Goal: Task Accomplishment & Management: Manage account settings

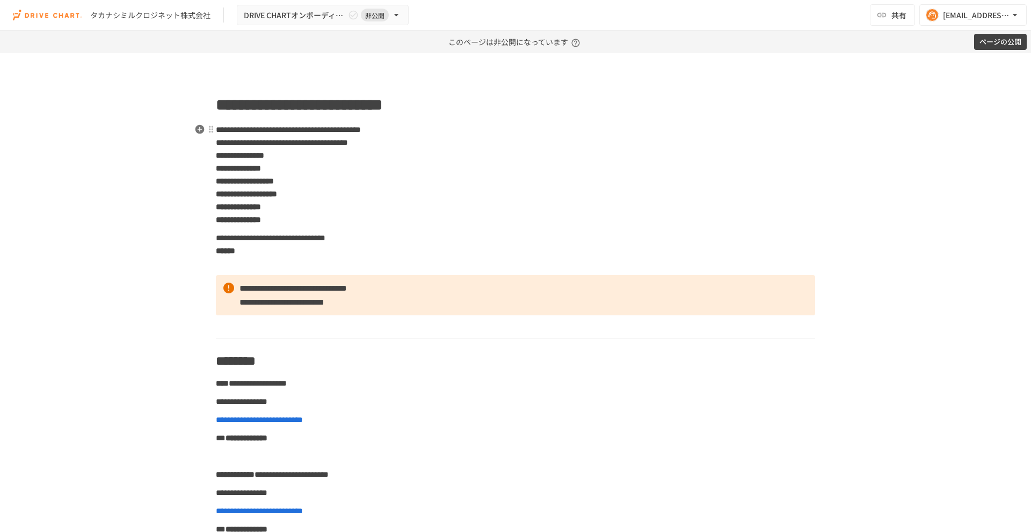
click at [261, 208] on strong "**********" at bounding box center [238, 207] width 45 height 8
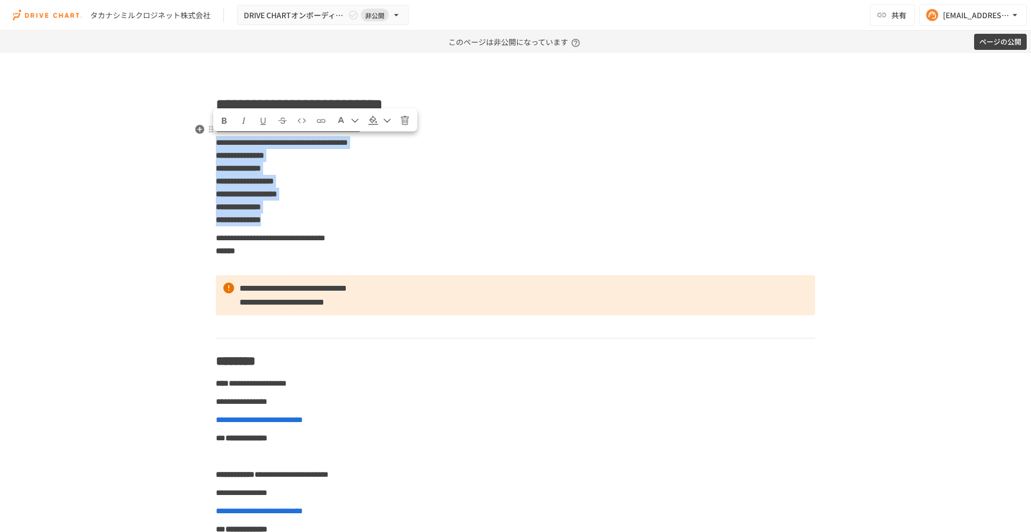
drag, startPoint x: 217, startPoint y: 142, endPoint x: 401, endPoint y: 224, distance: 201.6
click at [401, 224] on p "**********" at bounding box center [515, 175] width 599 height 104
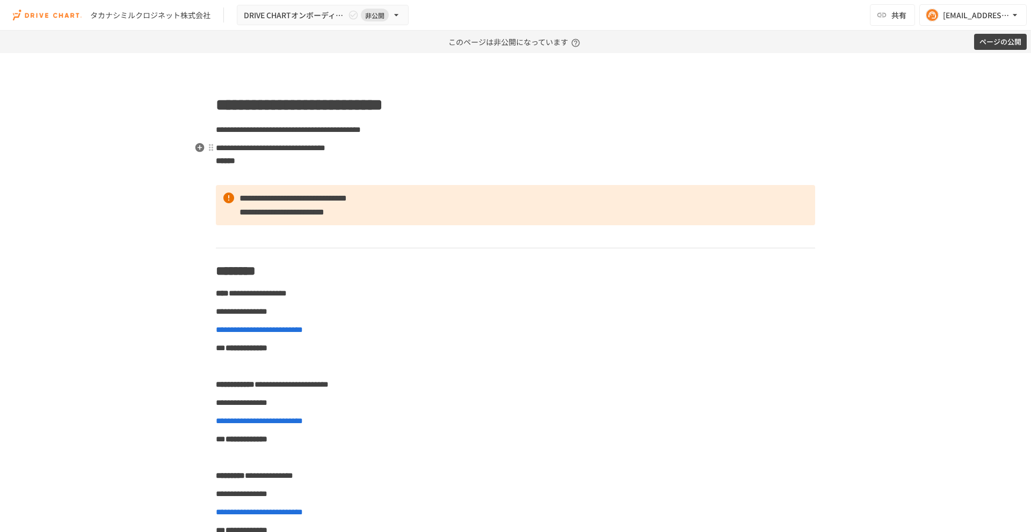
click at [253, 176] on p "**********" at bounding box center [515, 161] width 599 height 40
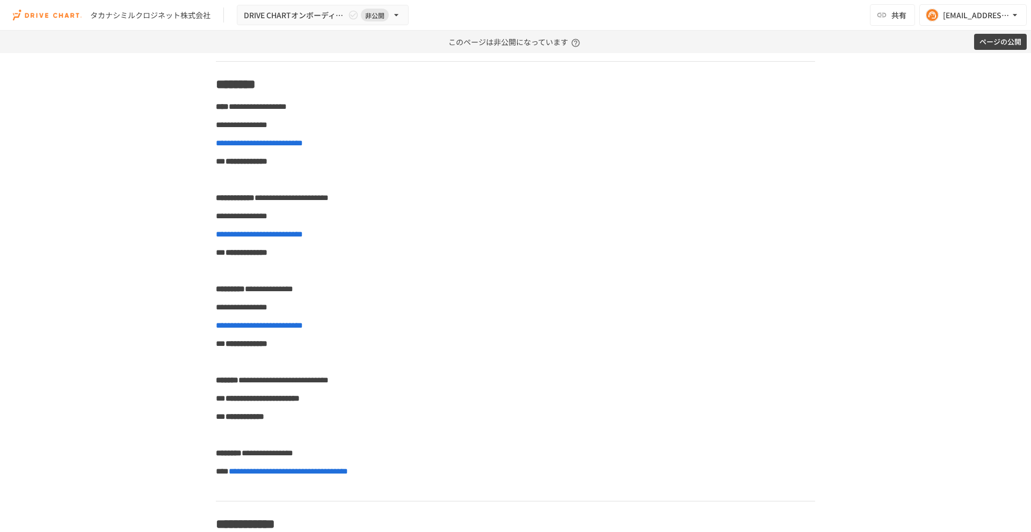
scroll to position [113, 0]
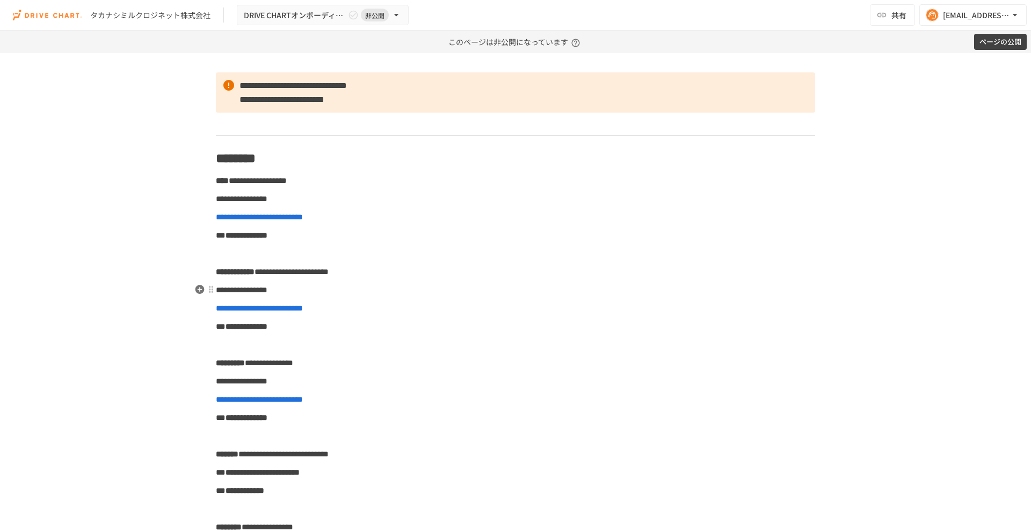
click at [257, 290] on span "**********" at bounding box center [242, 290] width 52 height 8
click at [324, 308] on p "**********" at bounding box center [515, 309] width 599 height 14
click at [246, 328] on strong "**********" at bounding box center [246, 327] width 42 height 8
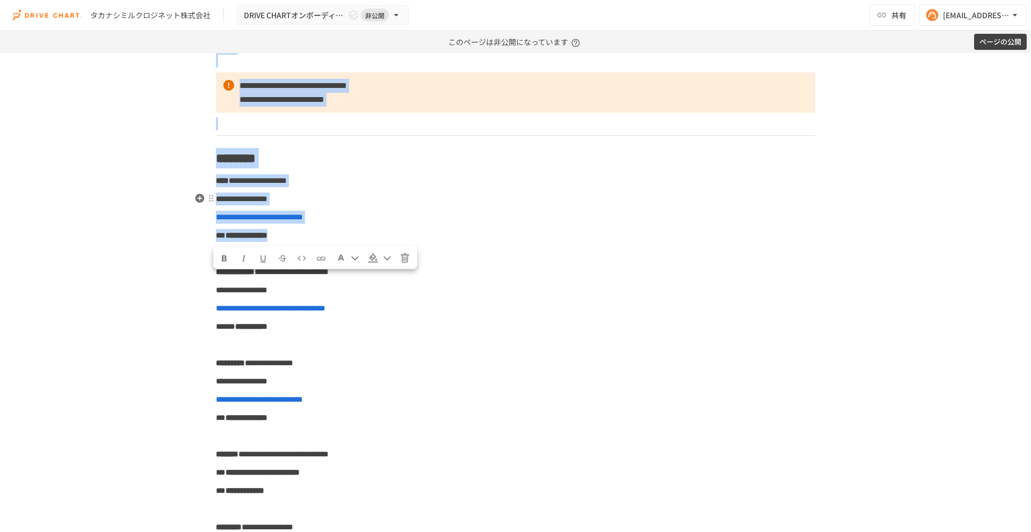
drag, startPoint x: 305, startPoint y: 235, endPoint x: 215, endPoint y: 205, distance: 94.7
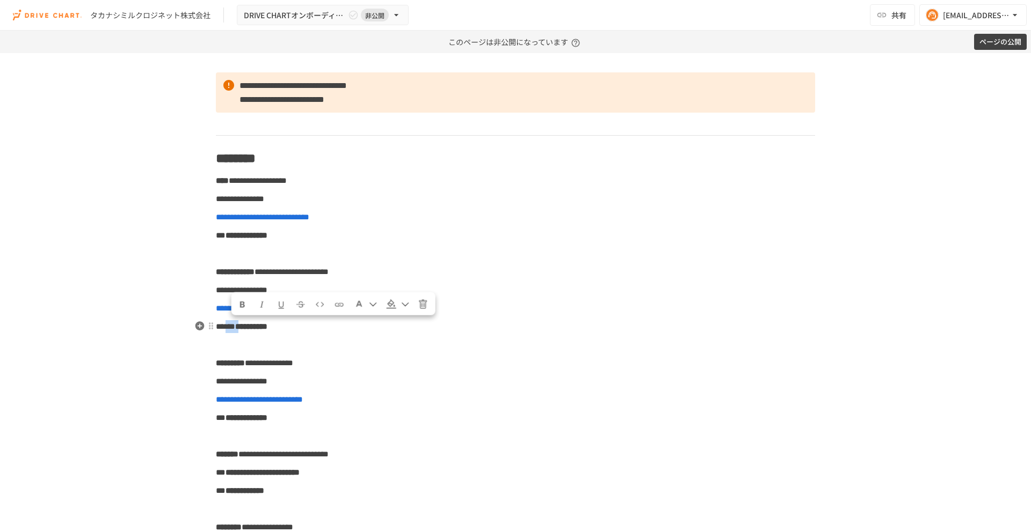
drag, startPoint x: 250, startPoint y: 327, endPoint x: 232, endPoint y: 326, distance: 17.7
click at [232, 326] on p "**********" at bounding box center [515, 327] width 599 height 14
click at [242, 301] on icon "Format text as bold" at bounding box center [243, 305] width 10 height 10
click at [580, 380] on p "**********" at bounding box center [515, 382] width 599 height 14
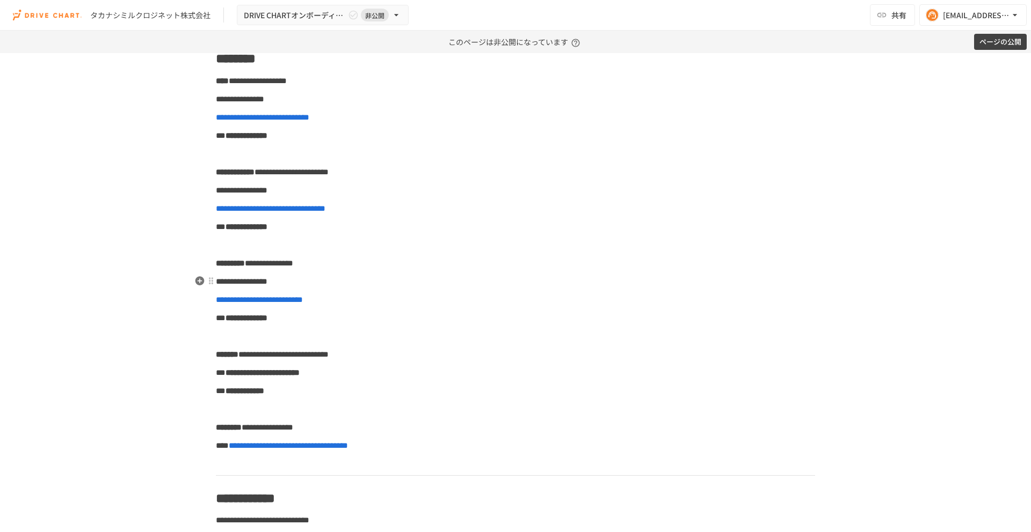
scroll to position [231, 0]
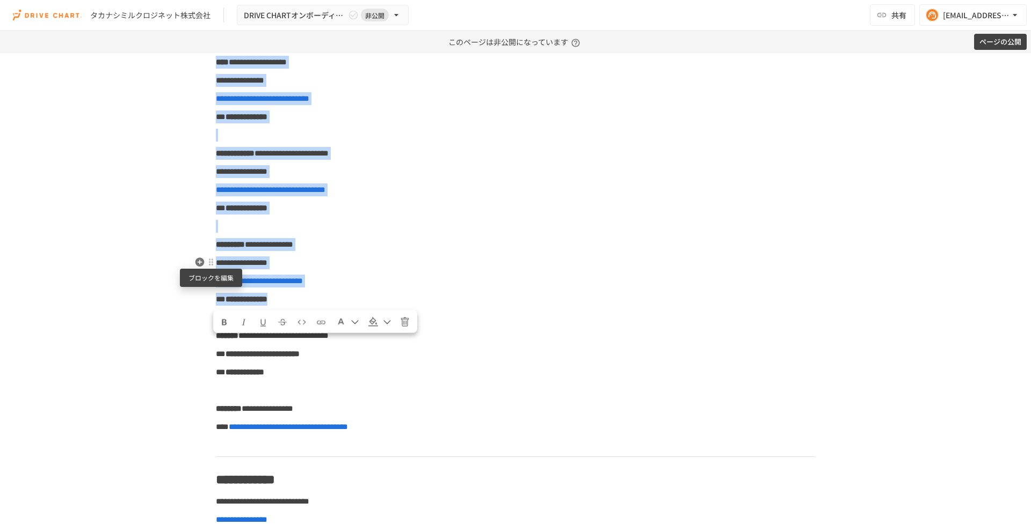
drag, startPoint x: 302, startPoint y: 300, endPoint x: 213, endPoint y: 267, distance: 95.1
click at [313, 282] on p "**********" at bounding box center [515, 281] width 599 height 14
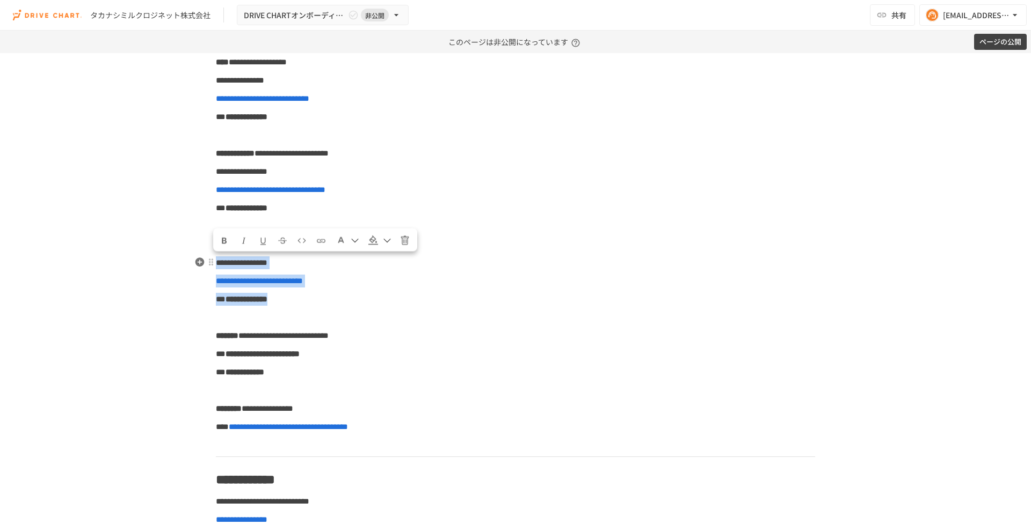
drag, startPoint x: 298, startPoint y: 298, endPoint x: 217, endPoint y: 268, distance: 86.8
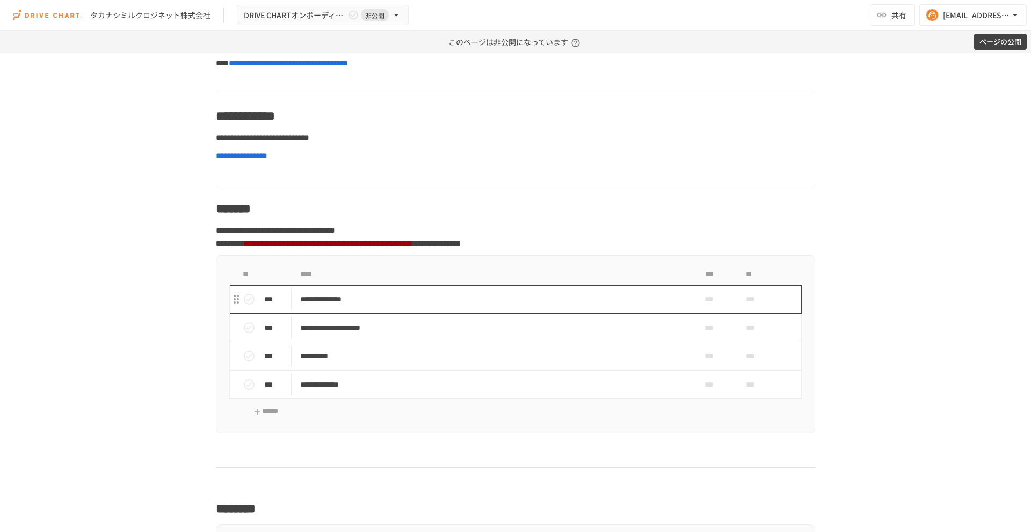
scroll to position [596, 0]
drag, startPoint x: 437, startPoint y: 139, endPoint x: 220, endPoint y: 140, distance: 216.8
click at [220, 140] on p "**********" at bounding box center [515, 137] width 599 height 14
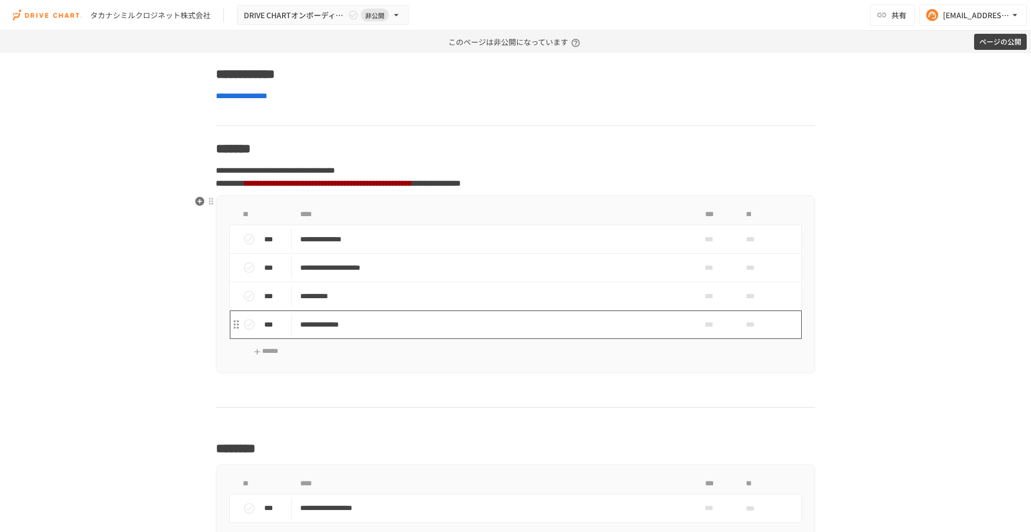
scroll to position [637, 0]
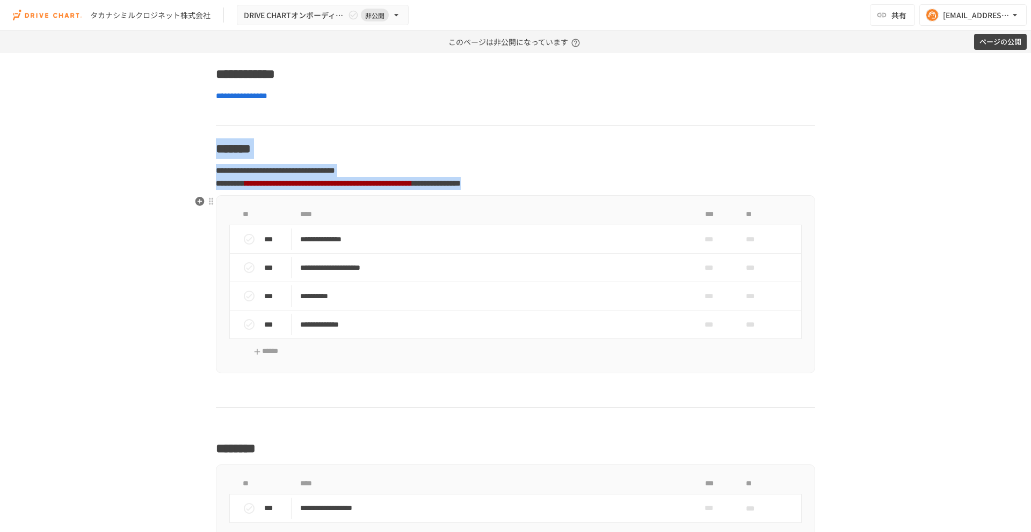
drag, startPoint x: 218, startPoint y: 147, endPoint x: 304, endPoint y: 359, distance: 228.7
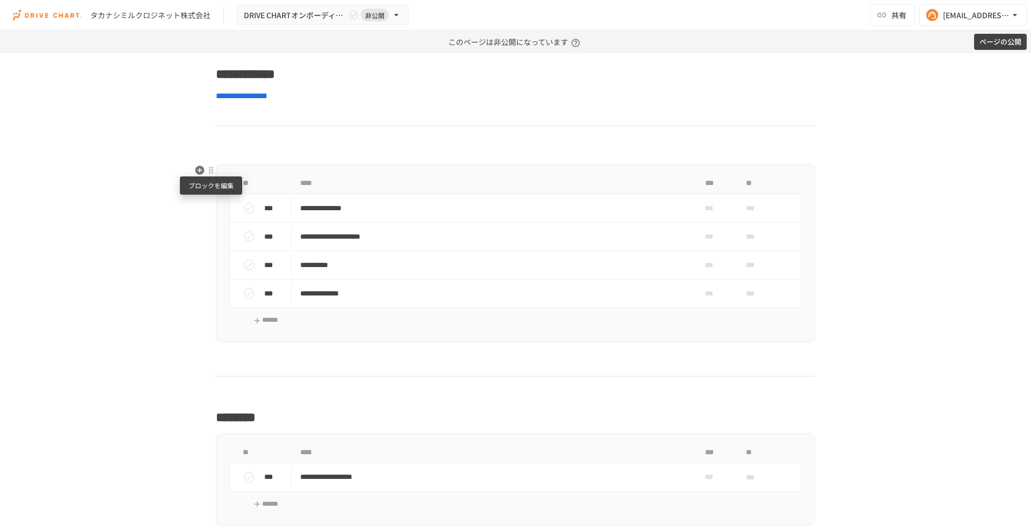
click at [212, 171] on div at bounding box center [211, 170] width 9 height 9
click at [232, 210] on span "削除" at bounding box center [294, 208] width 133 height 10
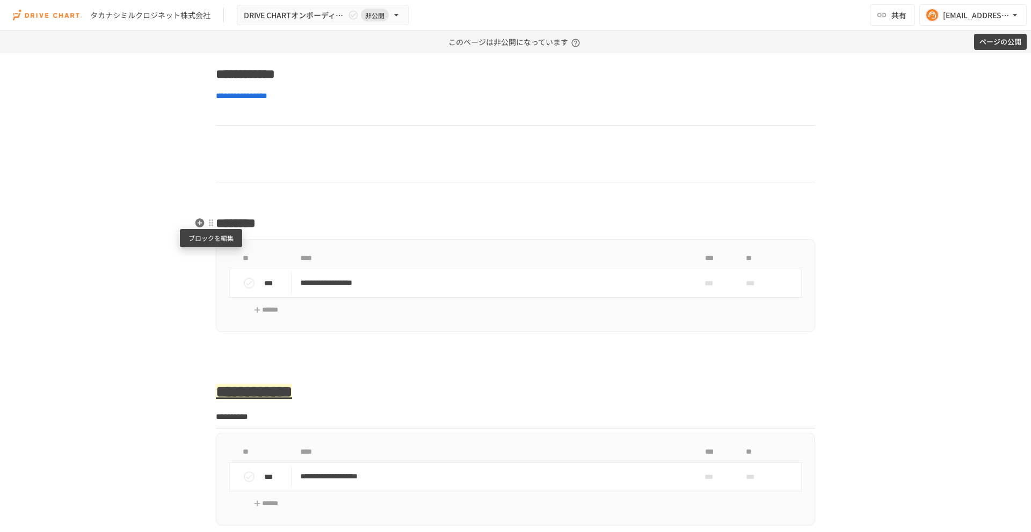
click at [213, 223] on div at bounding box center [211, 222] width 9 height 9
click at [244, 258] on span "削除" at bounding box center [294, 261] width 133 height 10
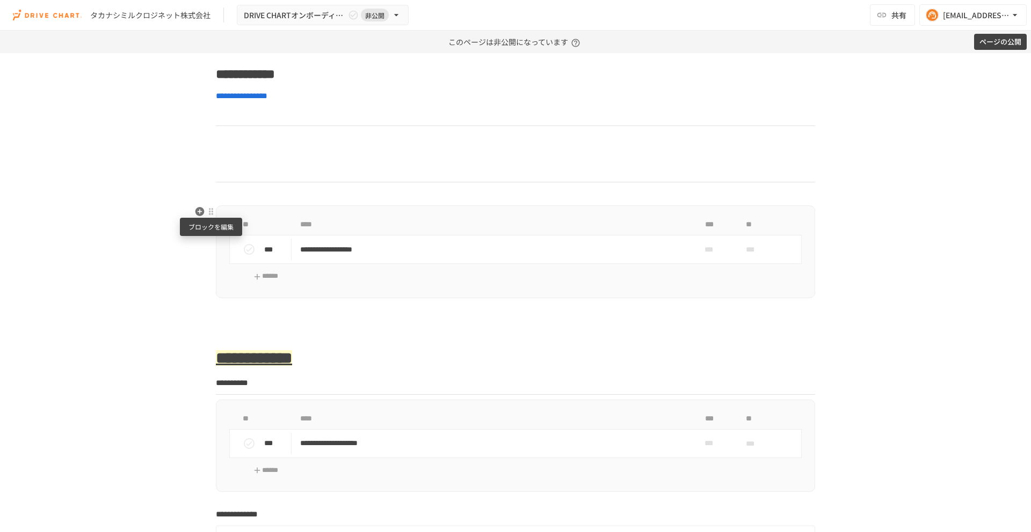
click at [208, 211] on div at bounding box center [211, 211] width 9 height 9
click at [237, 252] on span "削除" at bounding box center [294, 250] width 133 height 10
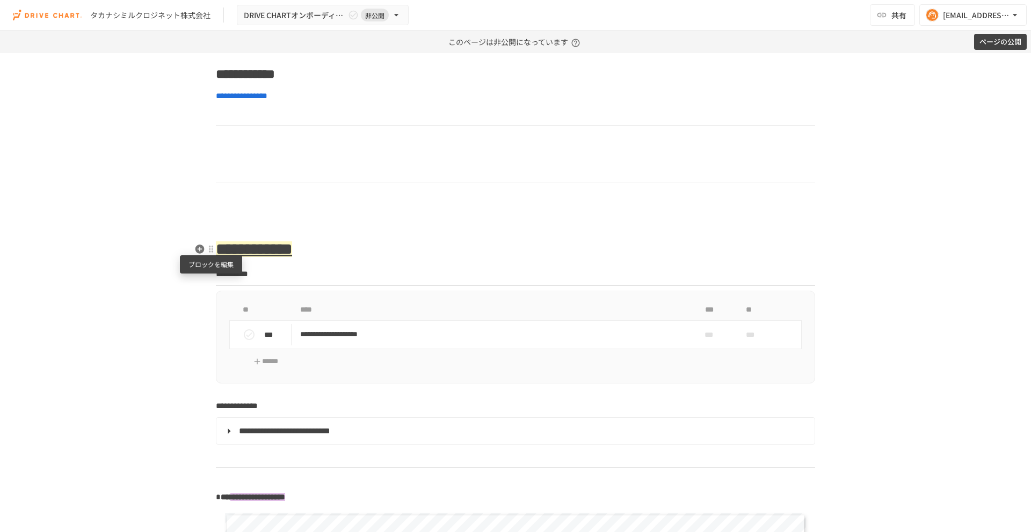
click at [211, 248] on div at bounding box center [211, 249] width 9 height 9
click at [245, 284] on span "削除" at bounding box center [294, 287] width 133 height 10
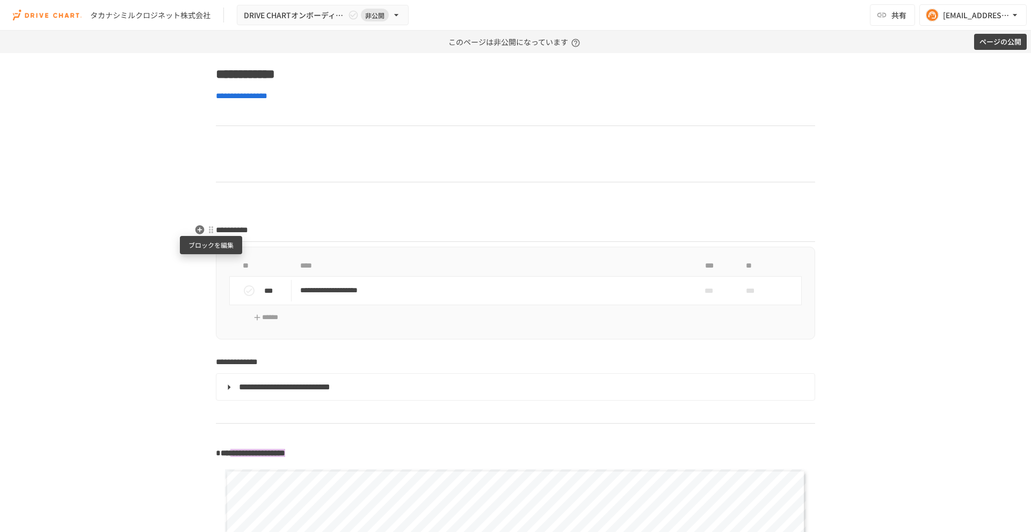
click at [210, 232] on div at bounding box center [211, 229] width 9 height 9
click at [242, 267] on span "削除" at bounding box center [294, 268] width 133 height 10
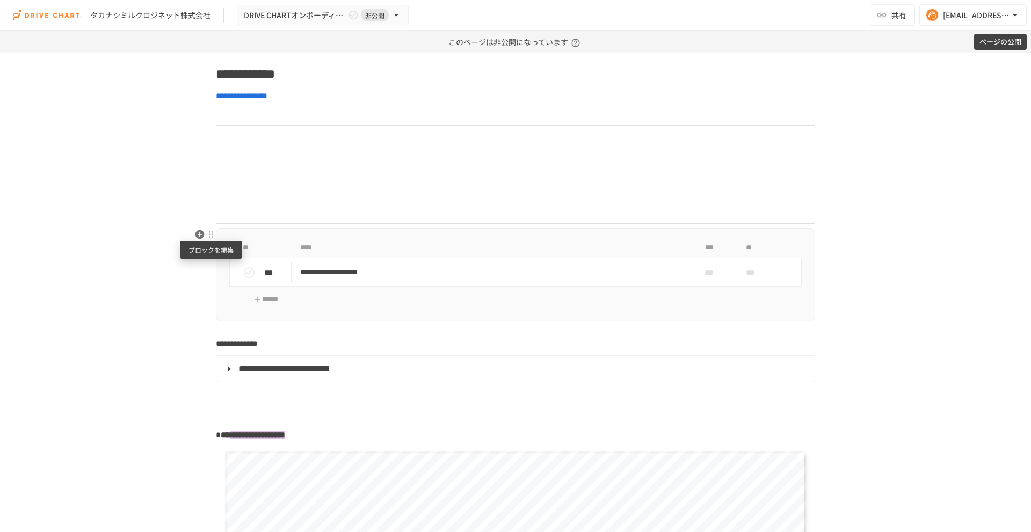
click at [210, 236] on div at bounding box center [211, 234] width 9 height 9
click at [237, 277] on span "削除" at bounding box center [294, 273] width 133 height 10
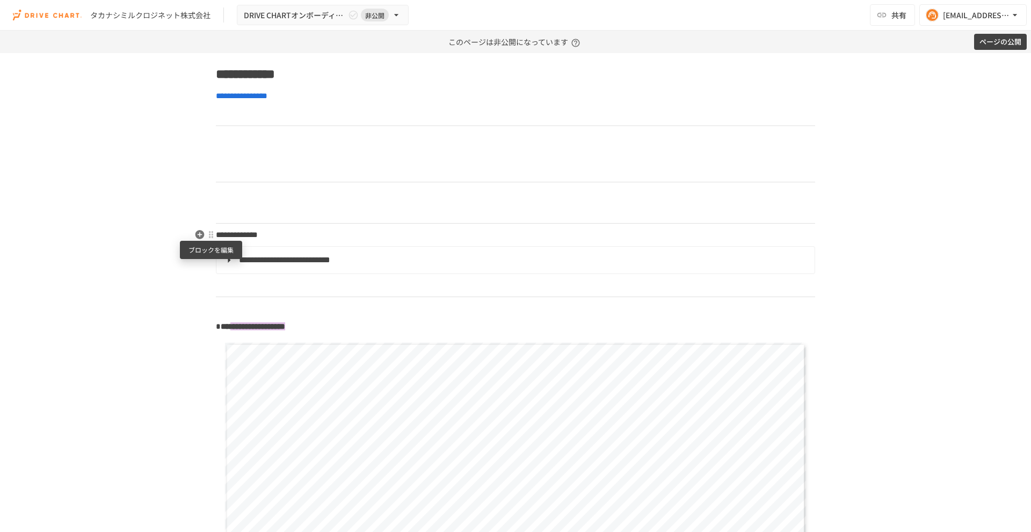
click at [209, 236] on div at bounding box center [211, 234] width 9 height 9
click at [230, 273] on span "削除" at bounding box center [294, 273] width 133 height 10
click at [209, 235] on div at bounding box center [211, 235] width 9 height 9
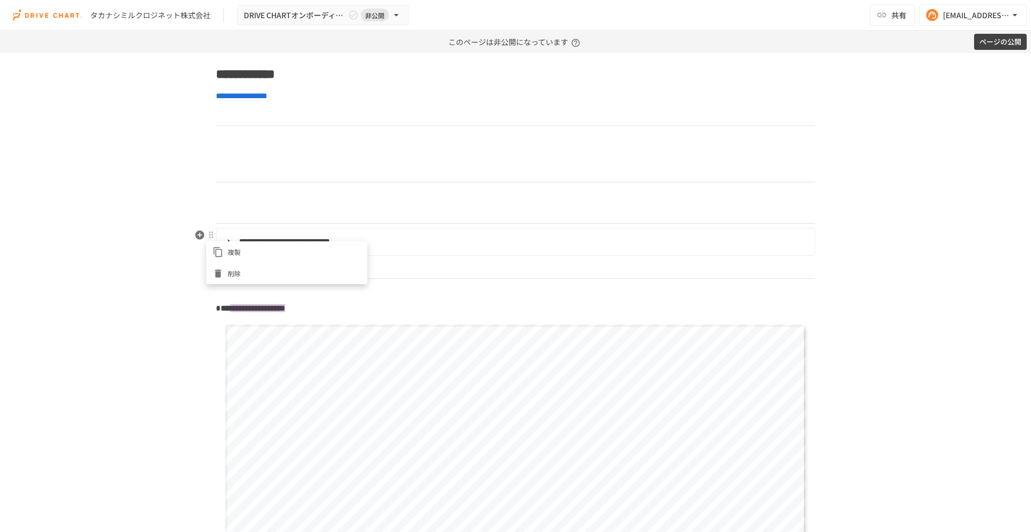
click at [229, 274] on span "削除" at bounding box center [294, 273] width 133 height 10
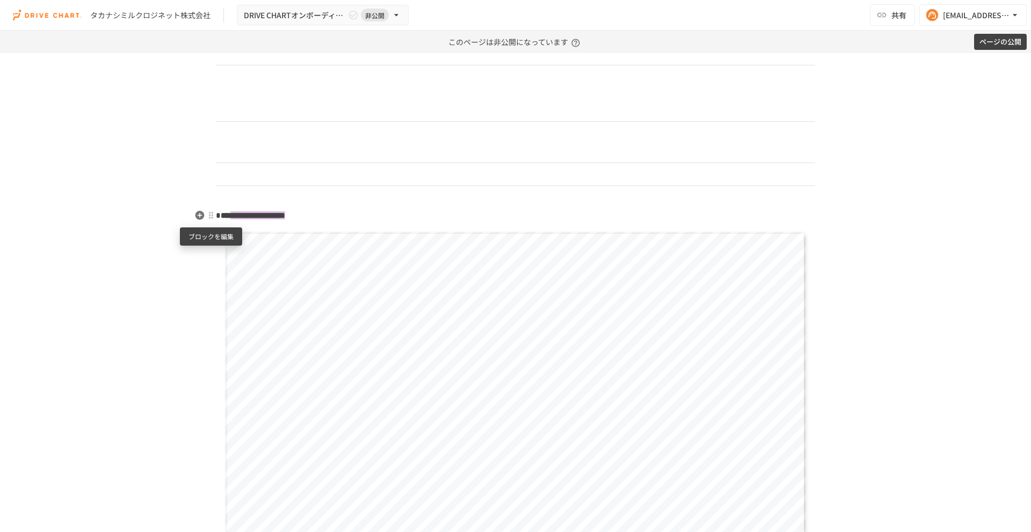
scroll to position [699, 0]
click at [211, 216] on div at bounding box center [211, 213] width 9 height 9
click at [228, 249] on span "削除" at bounding box center [294, 252] width 133 height 10
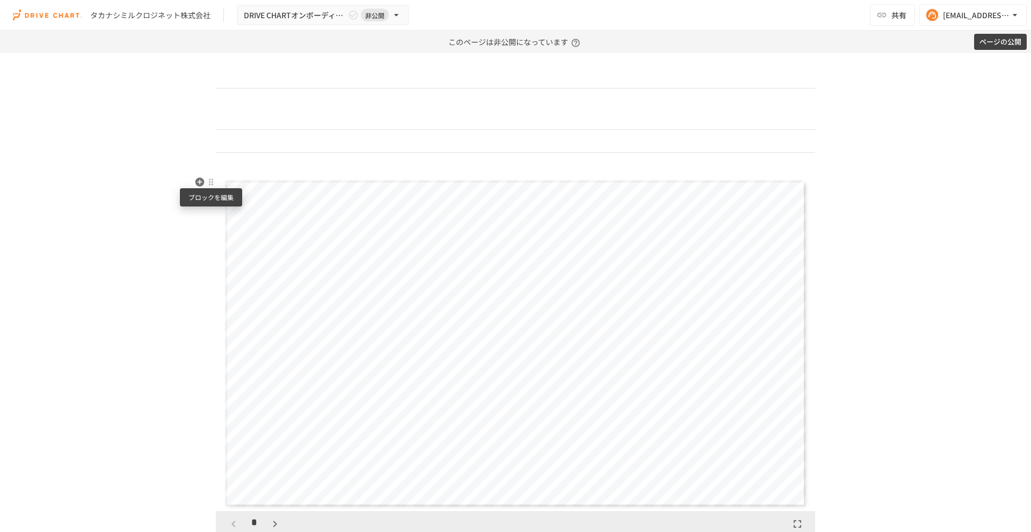
click at [213, 187] on div at bounding box center [211, 182] width 10 height 13
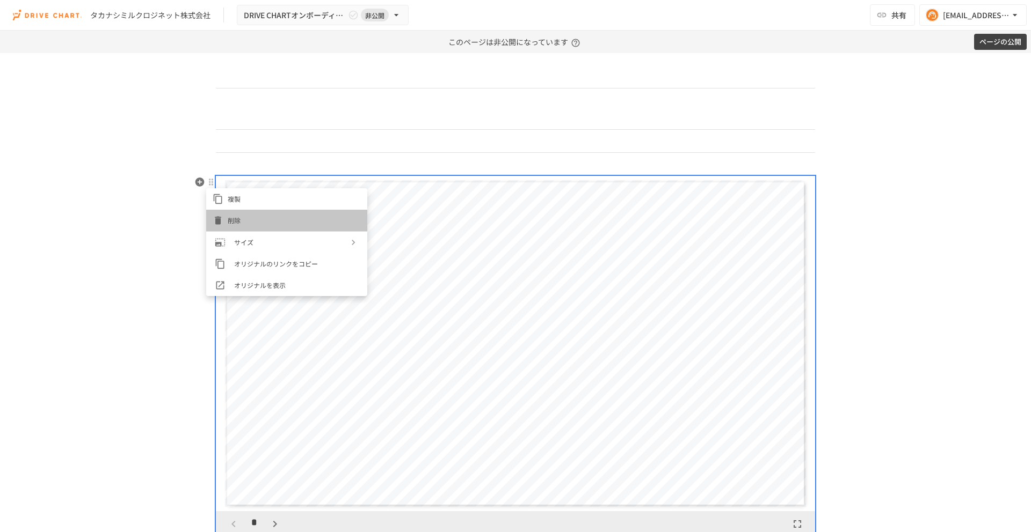
click at [233, 224] on span "削除" at bounding box center [294, 220] width 133 height 10
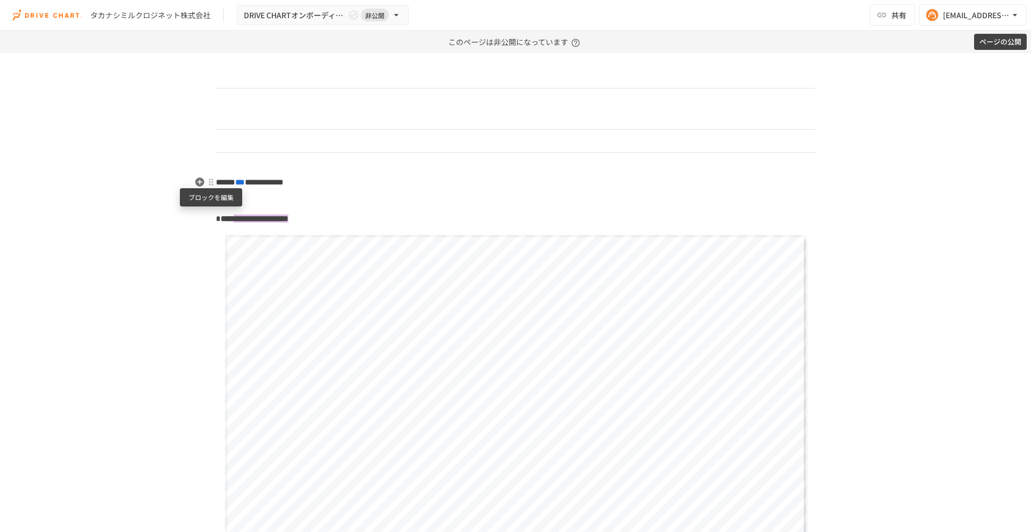
click at [208, 185] on div at bounding box center [211, 182] width 9 height 9
click at [222, 225] on icon at bounding box center [218, 220] width 11 height 11
click at [214, 200] on div at bounding box center [211, 200] width 9 height 9
click at [231, 240] on span "削除" at bounding box center [294, 238] width 133 height 10
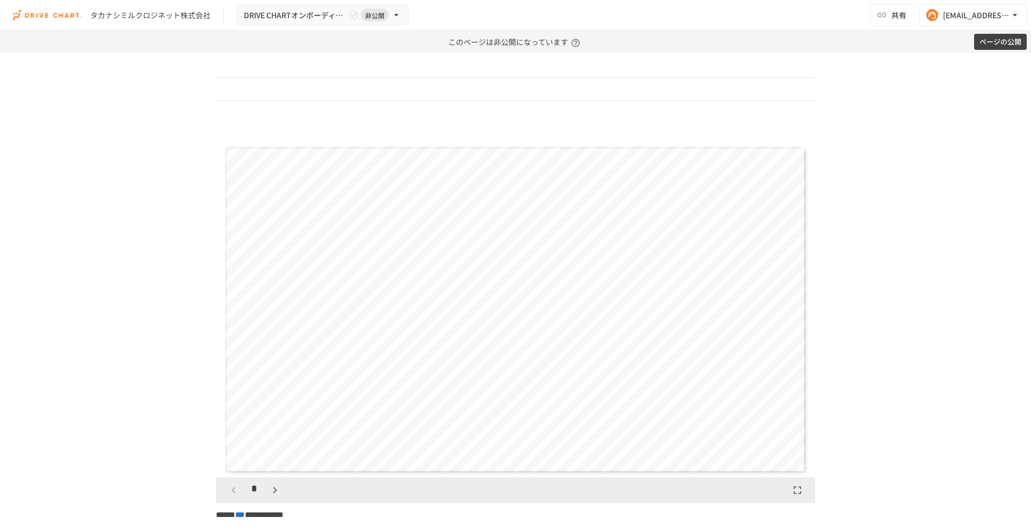
scroll to position [795, 0]
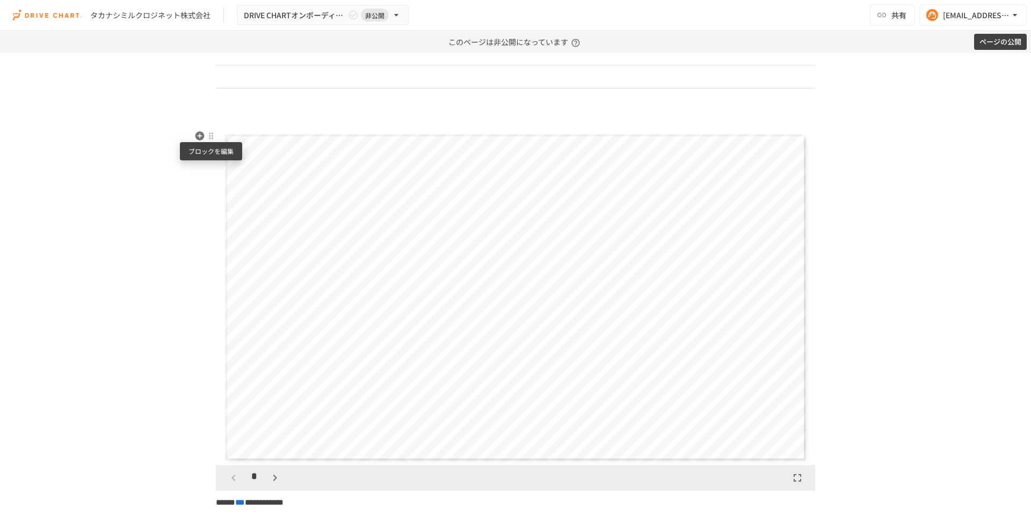
click at [211, 141] on div at bounding box center [211, 135] width 10 height 13
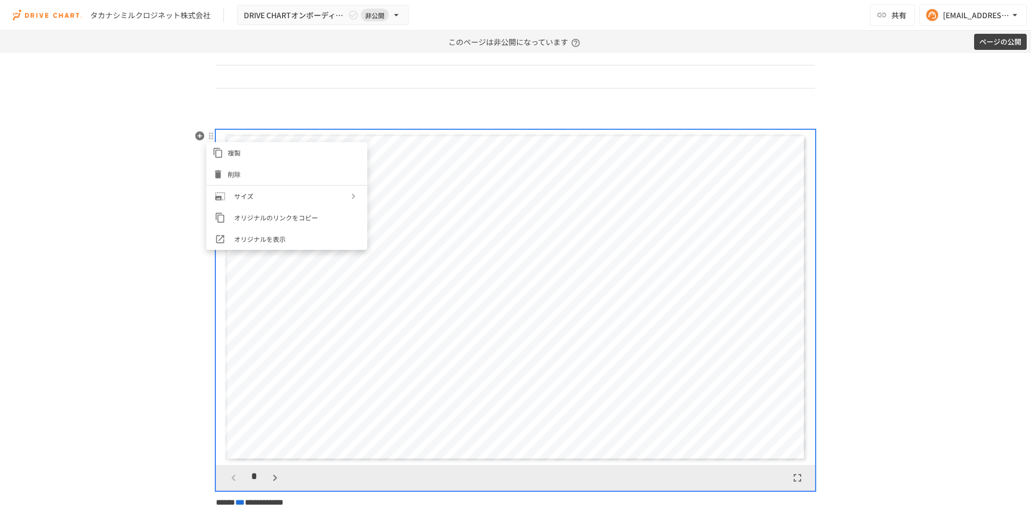
click at [239, 174] on span "削除" at bounding box center [294, 174] width 133 height 10
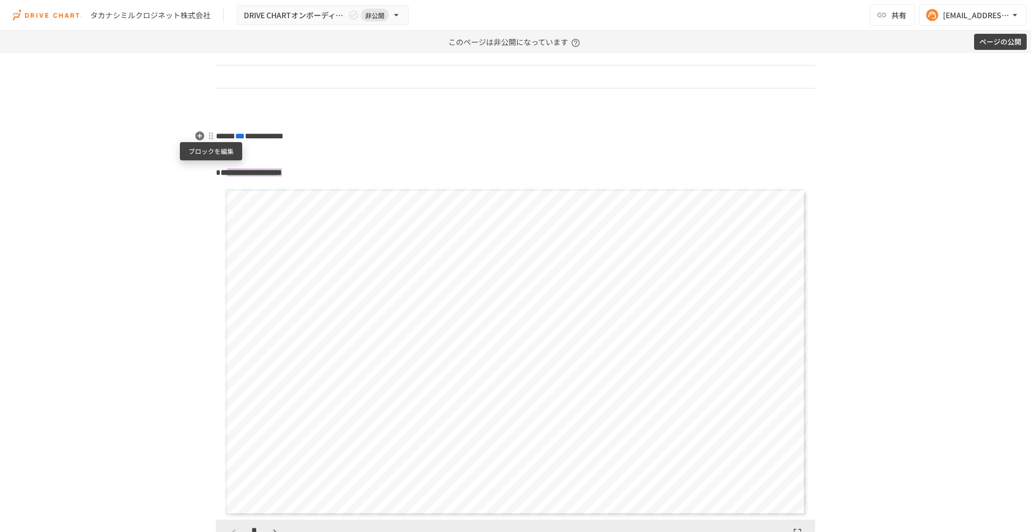
click at [213, 137] on div at bounding box center [211, 136] width 9 height 9
click at [235, 176] on span "削除" at bounding box center [294, 174] width 133 height 10
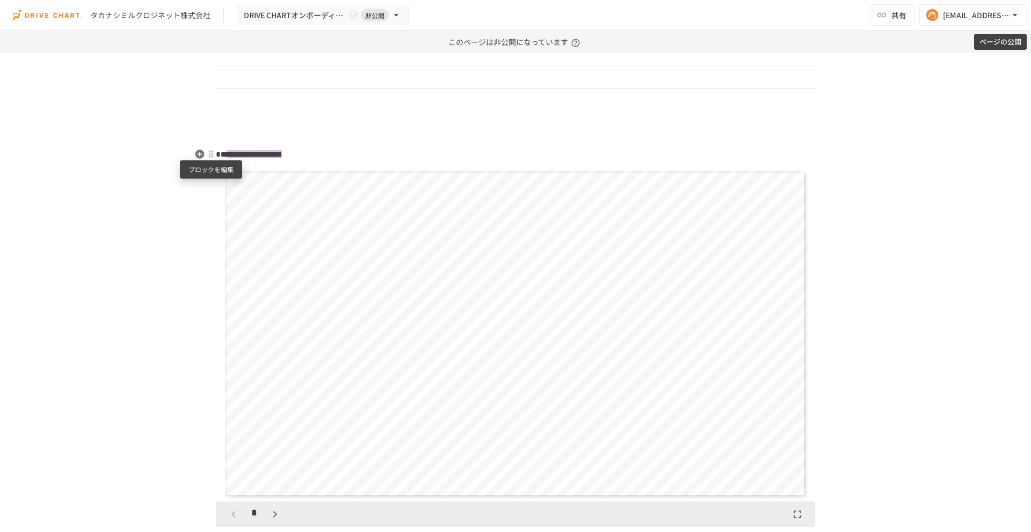
click at [208, 154] on div at bounding box center [211, 154] width 9 height 9
click at [252, 191] on span "削除" at bounding box center [294, 192] width 133 height 10
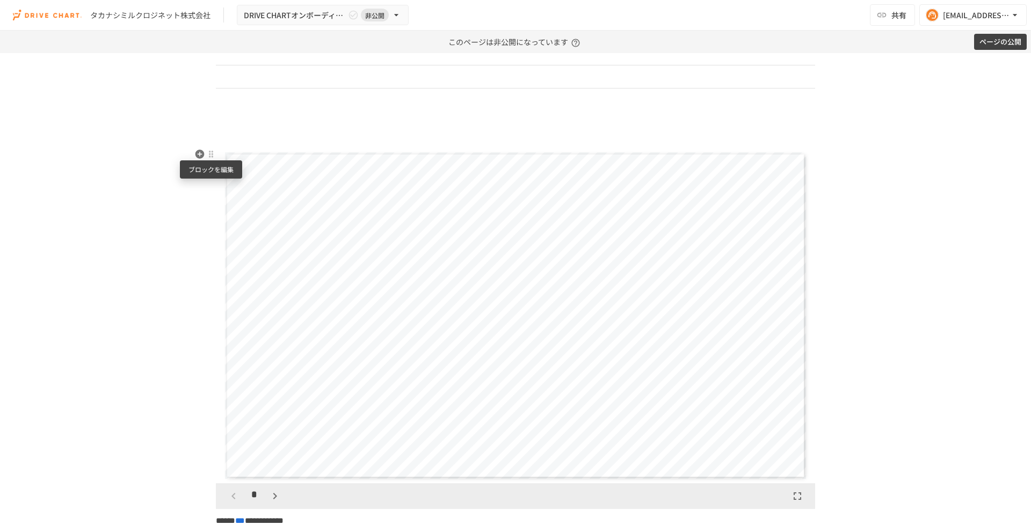
click at [209, 156] on div at bounding box center [211, 154] width 9 height 9
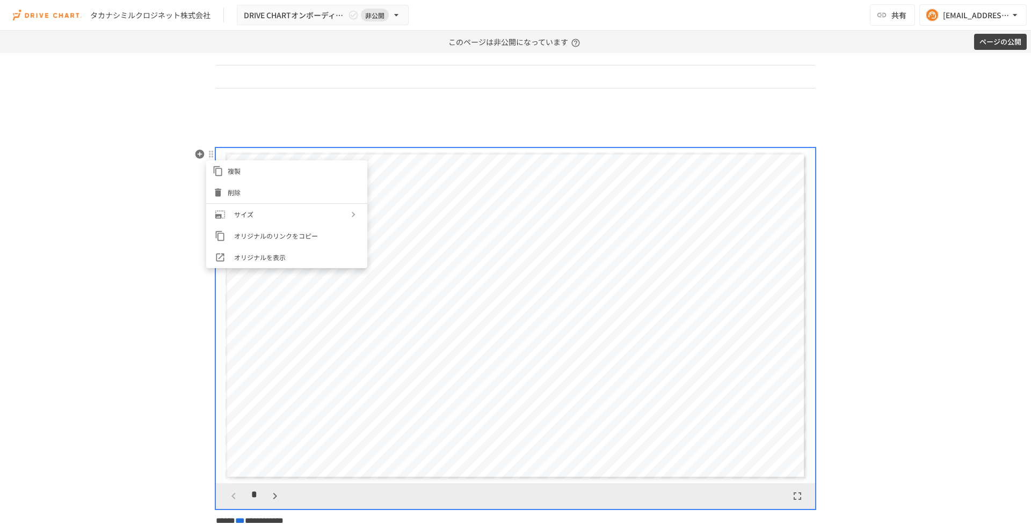
click at [247, 191] on span "削除" at bounding box center [294, 192] width 133 height 10
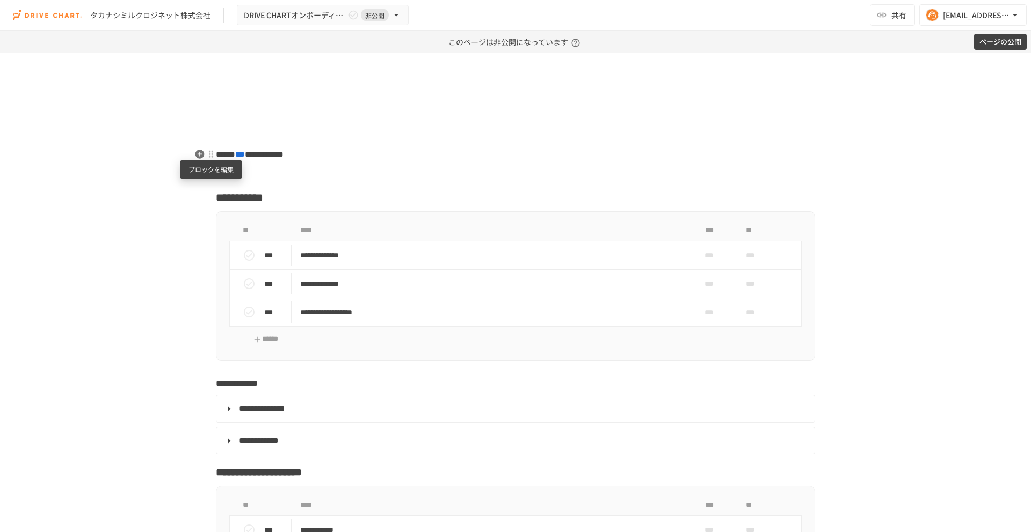
click at [215, 156] on div at bounding box center [211, 154] width 9 height 9
click at [241, 191] on span "削除" at bounding box center [294, 192] width 133 height 10
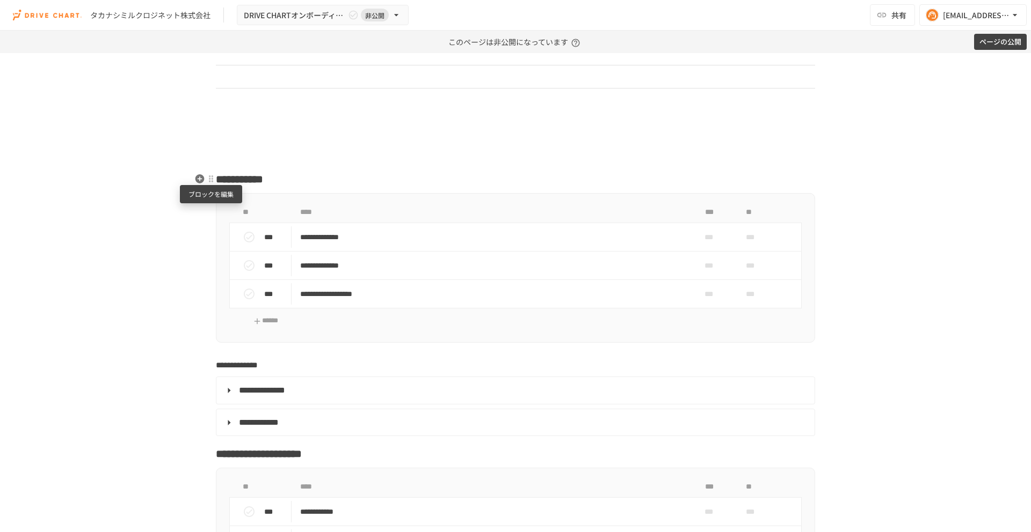
click at [208, 179] on div at bounding box center [211, 178] width 9 height 9
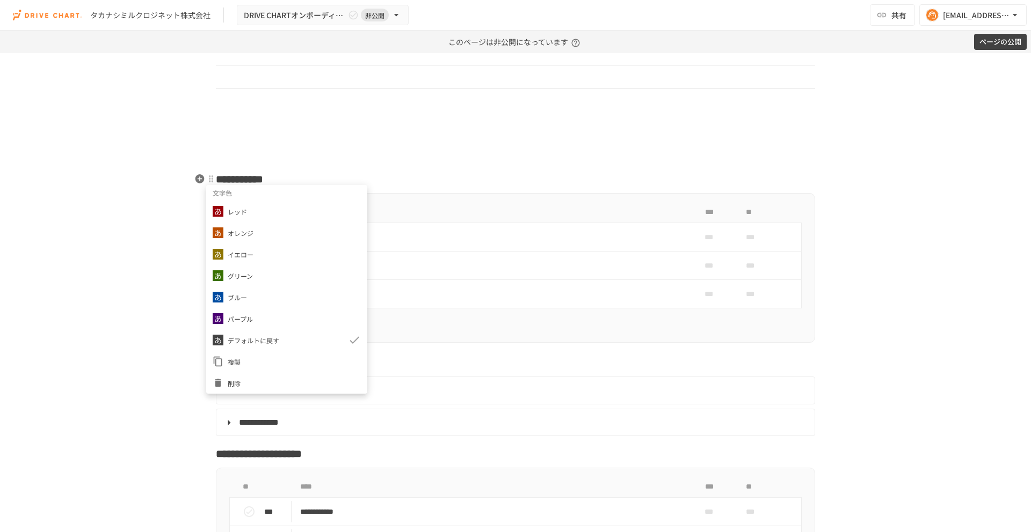
click at [152, 293] on div at bounding box center [515, 266] width 1031 height 532
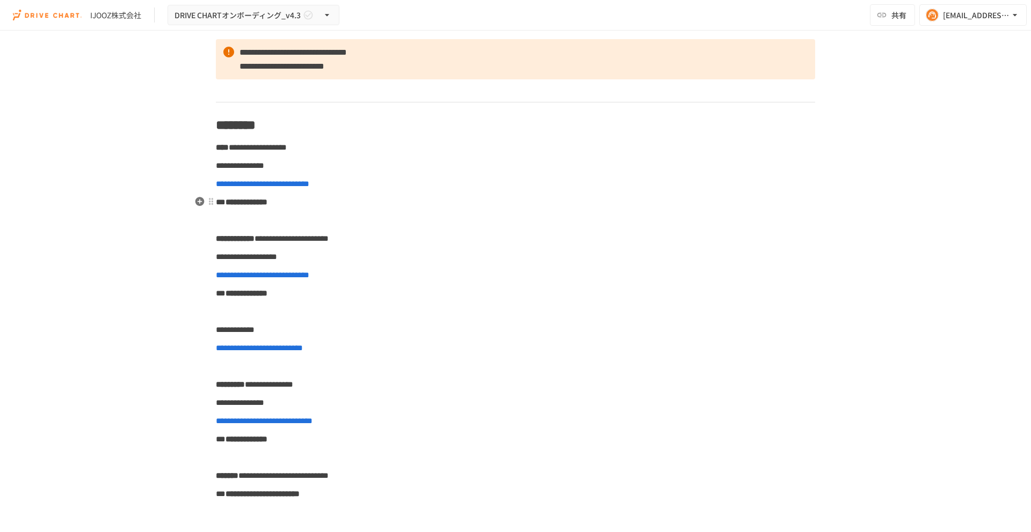
scroll to position [205, 0]
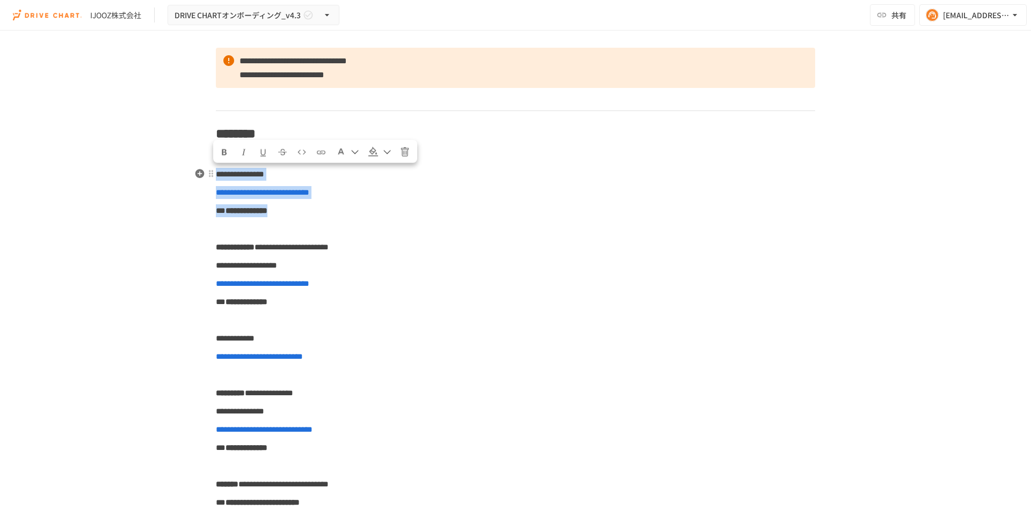
drag, startPoint x: 302, startPoint y: 211, endPoint x: 218, endPoint y: 178, distance: 90.6
copy div "**********"
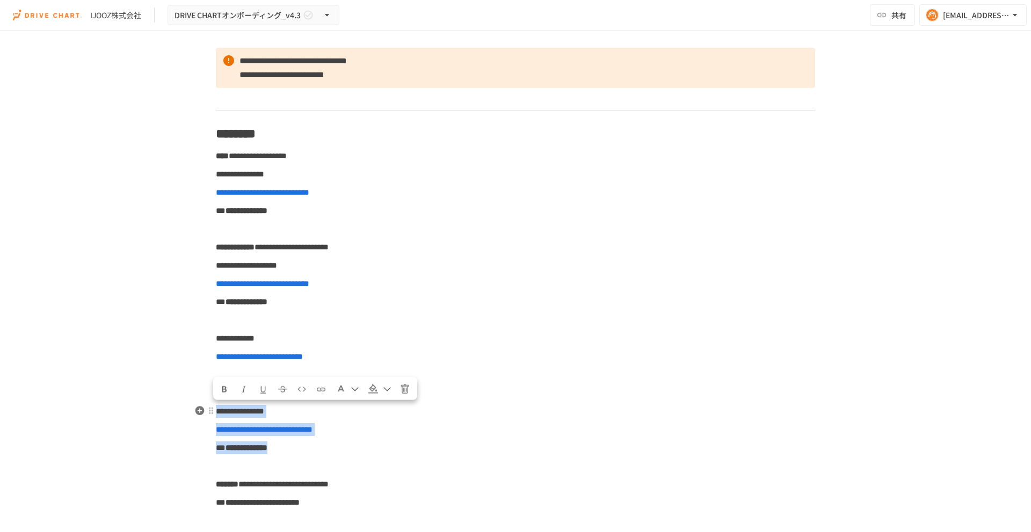
drag, startPoint x: 287, startPoint y: 449, endPoint x: 217, endPoint y: 415, distance: 77.8
copy div "**********"
